Goal: Task Accomplishment & Management: Manage account settings

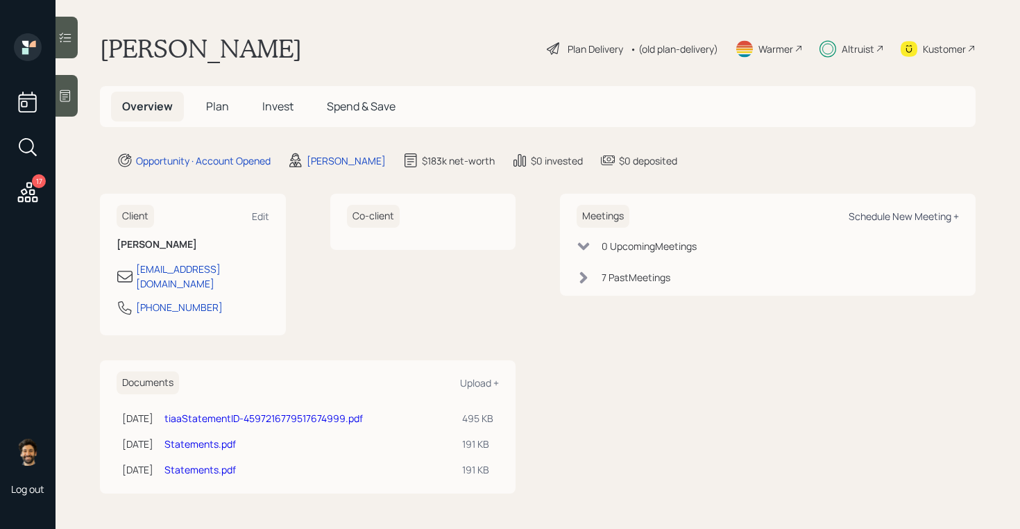
click at [883, 215] on div "Schedule New Meeting +" at bounding box center [904, 216] width 110 height 13
select select "f14b762f-c7c2-4b89-9227-8fa891345eea"
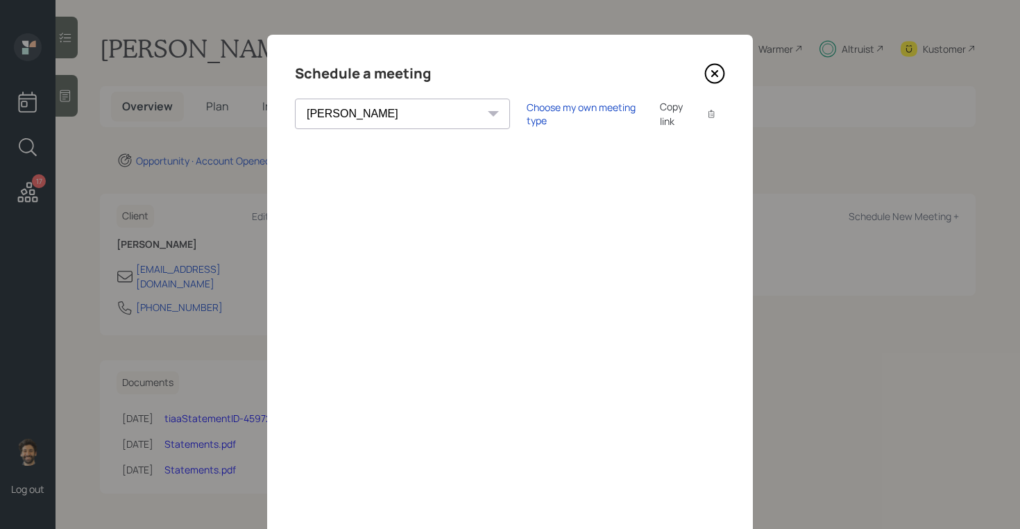
click at [711, 63] on icon at bounding box center [714, 73] width 21 height 21
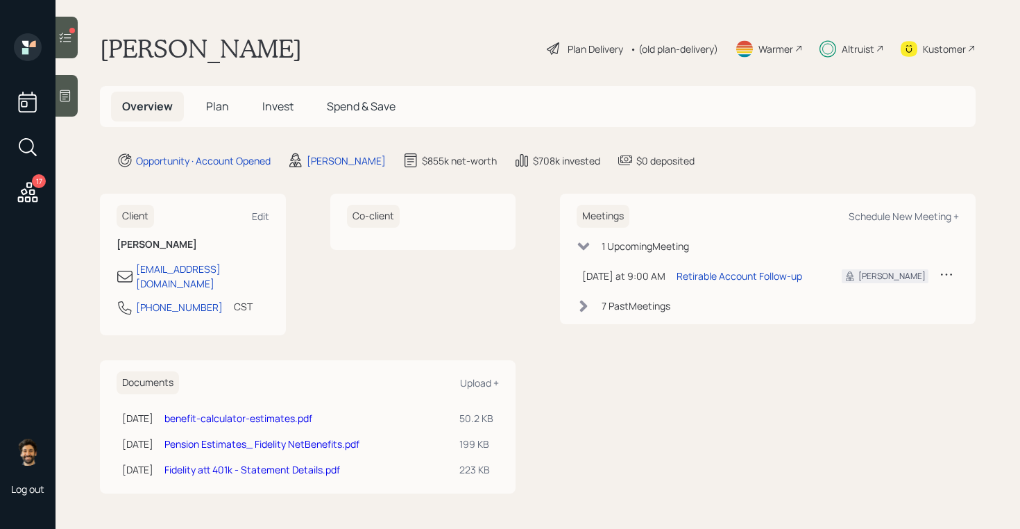
click at [283, 97] on h5 "Invest" at bounding box center [277, 107] width 53 height 30
